Goal: Find specific page/section: Find specific page/section

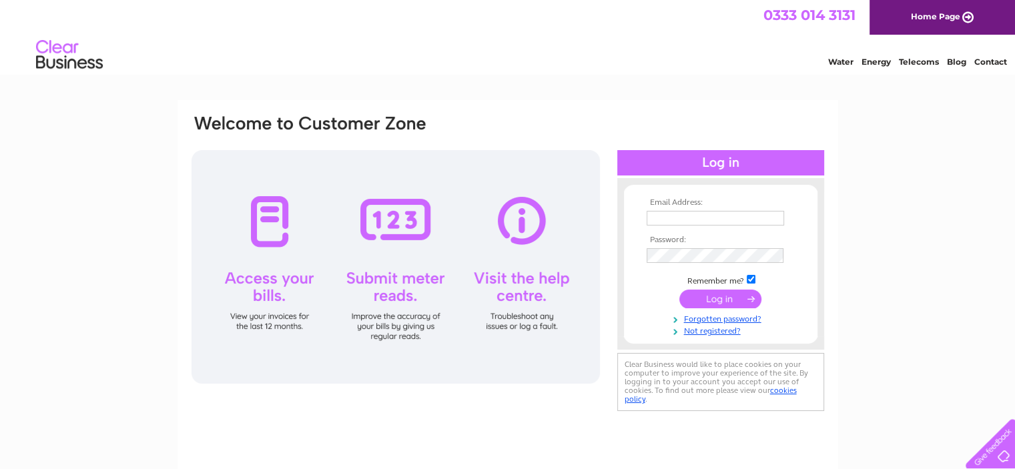
type input "[PERSON_NAME][EMAIL_ADDRESS][DOMAIN_NAME]"
click at [506, 297] on input "submit" at bounding box center [721, 299] width 82 height 19
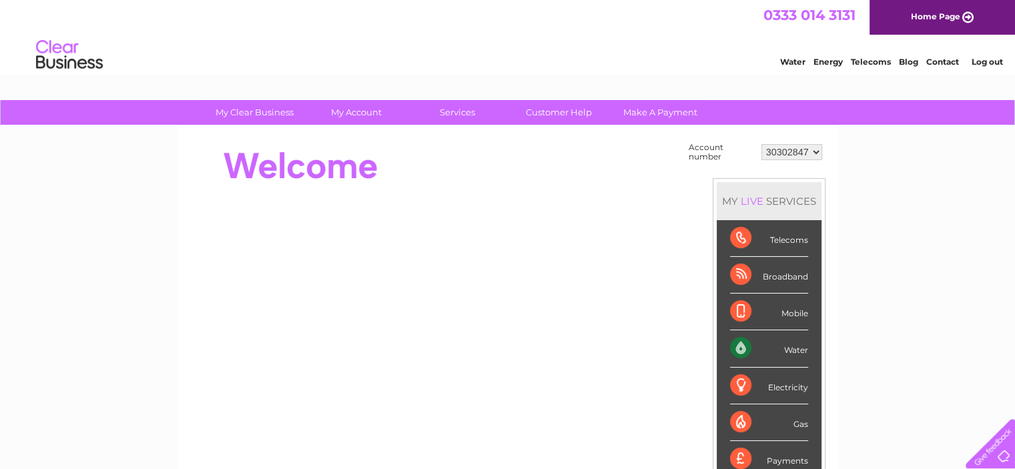
click at [793, 349] on div "Water" at bounding box center [769, 348] width 78 height 37
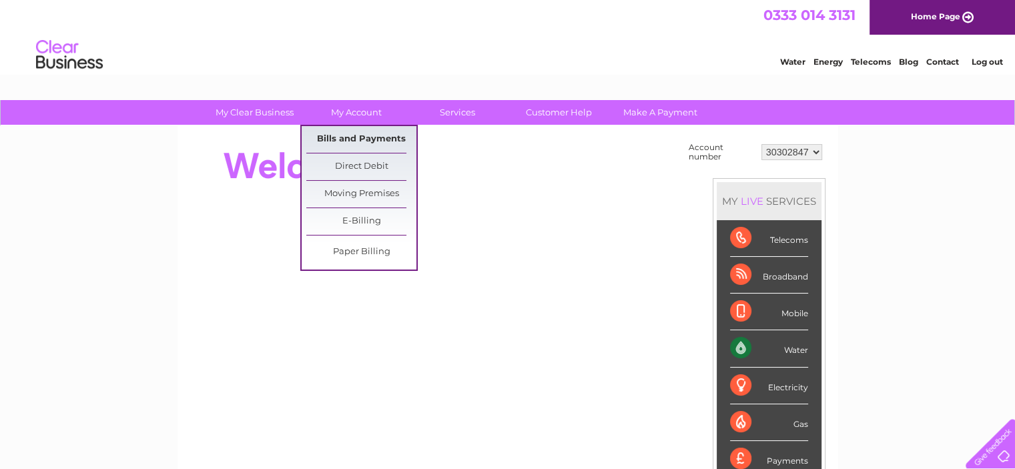
click at [344, 136] on link "Bills and Payments" at bounding box center [361, 139] width 110 height 27
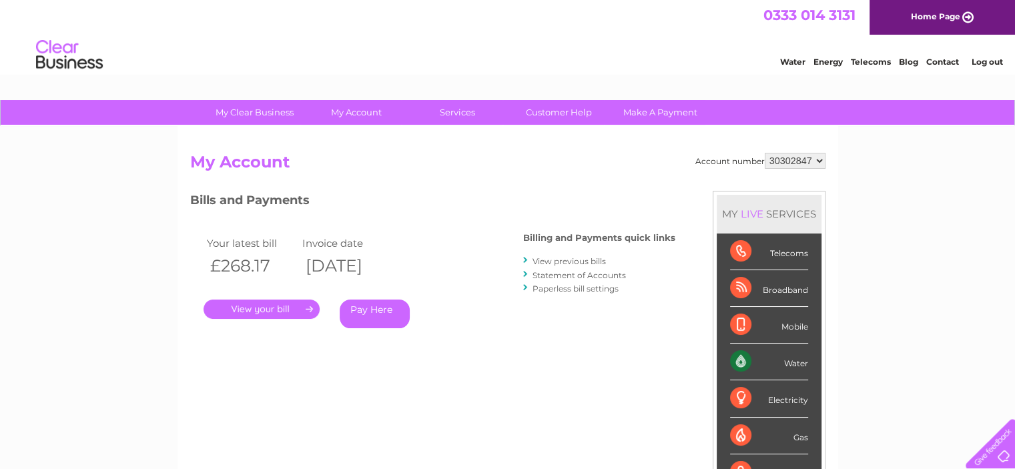
click at [943, 67] on link "Contact" at bounding box center [943, 62] width 33 height 10
